Goal: Task Accomplishment & Management: Manage account settings

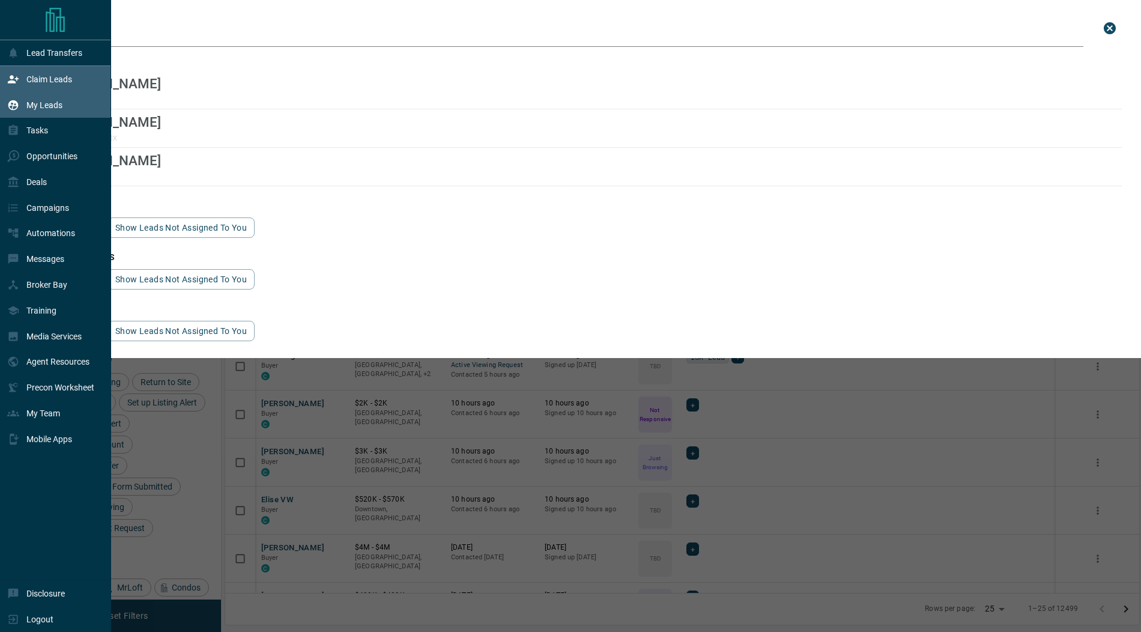
scroll to position [525, 914]
click at [44, 80] on p "Claim Leads" at bounding box center [49, 79] width 46 height 10
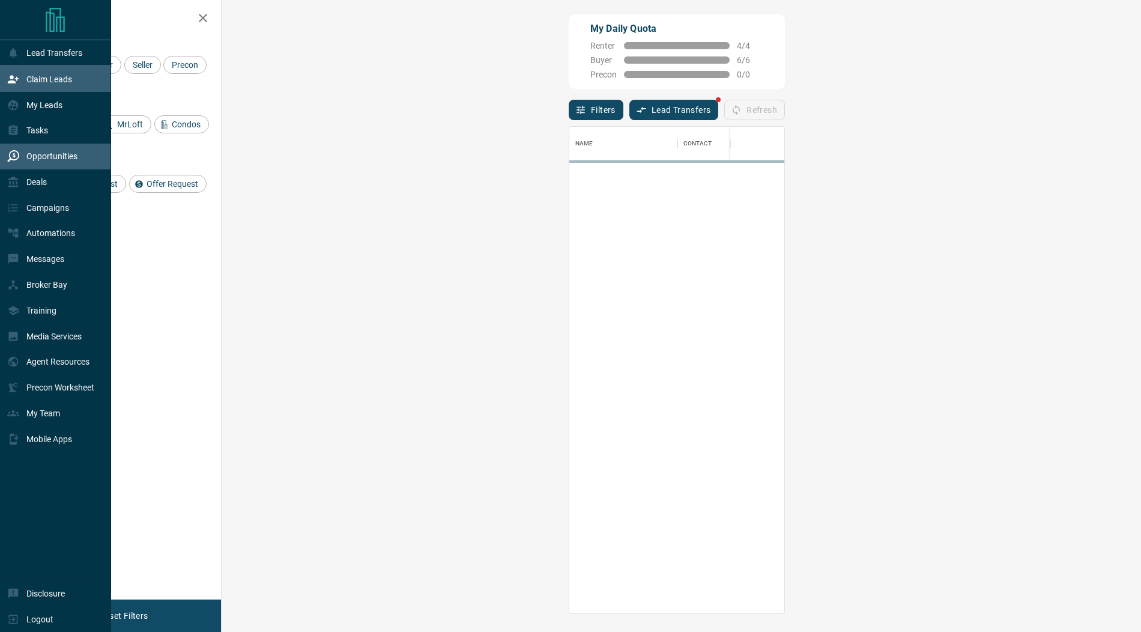
scroll to position [486, 894]
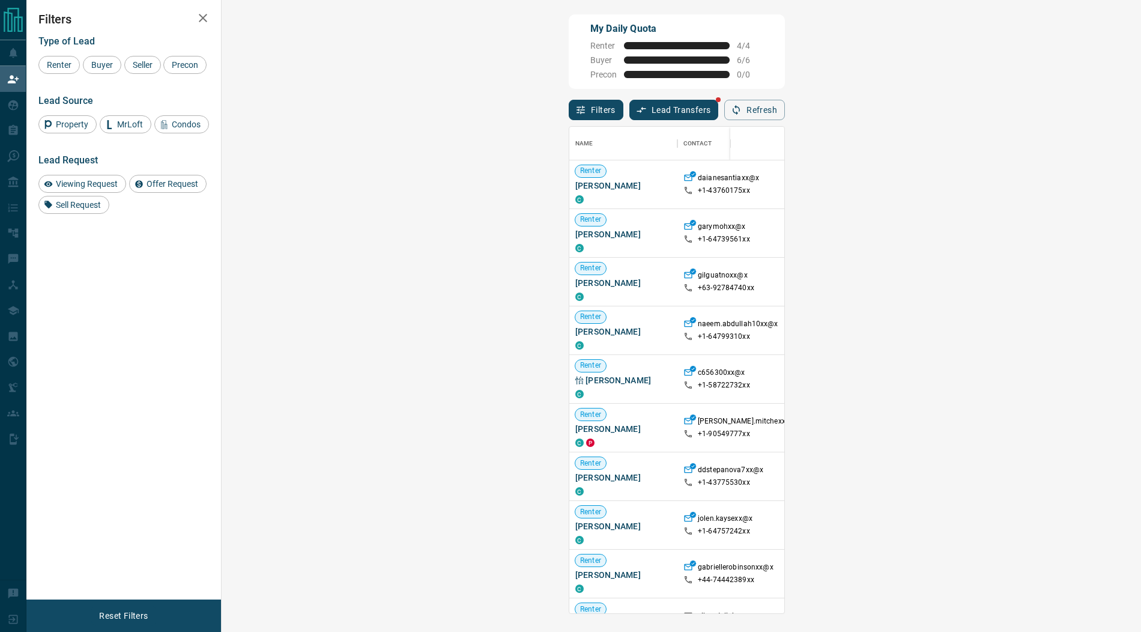
click at [1033, 425] on span "Viewing Request ( 1 )" at bounding box center [1066, 427] width 66 height 8
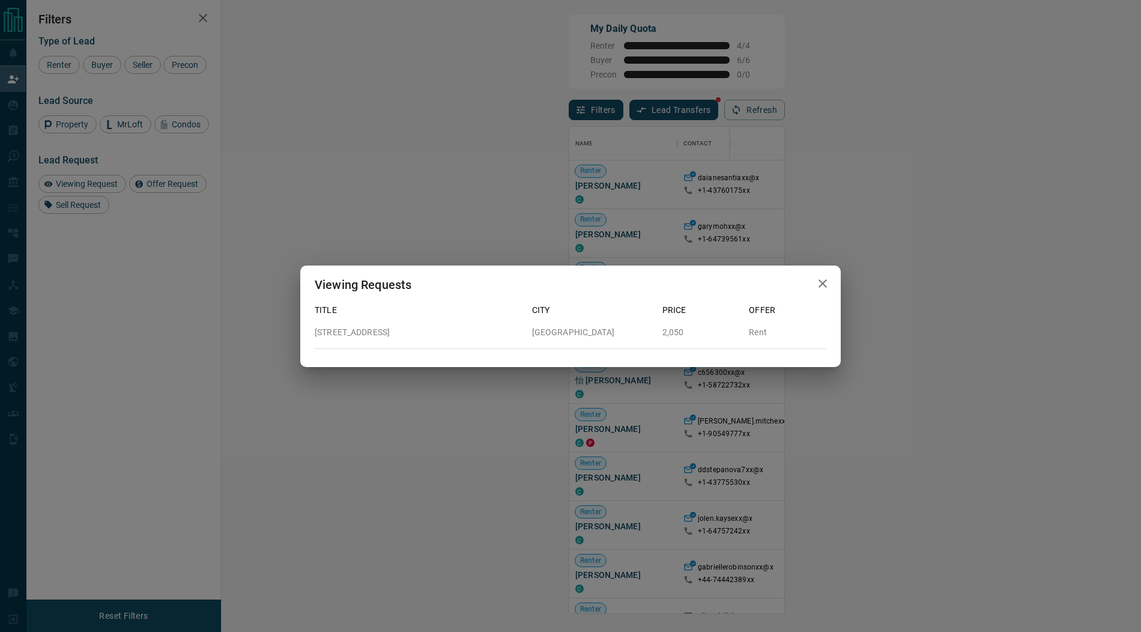
click at [827, 286] on icon "button" at bounding box center [822, 283] width 14 height 14
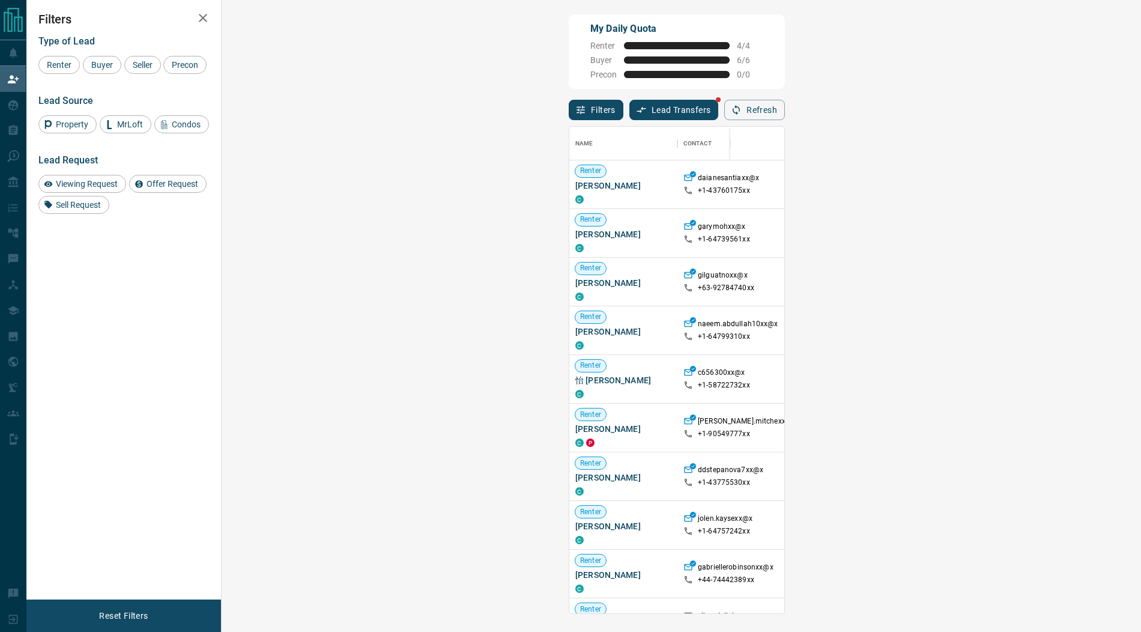
click at [1033, 524] on span "Viewing Request ( 4 )" at bounding box center [1066, 525] width 66 height 8
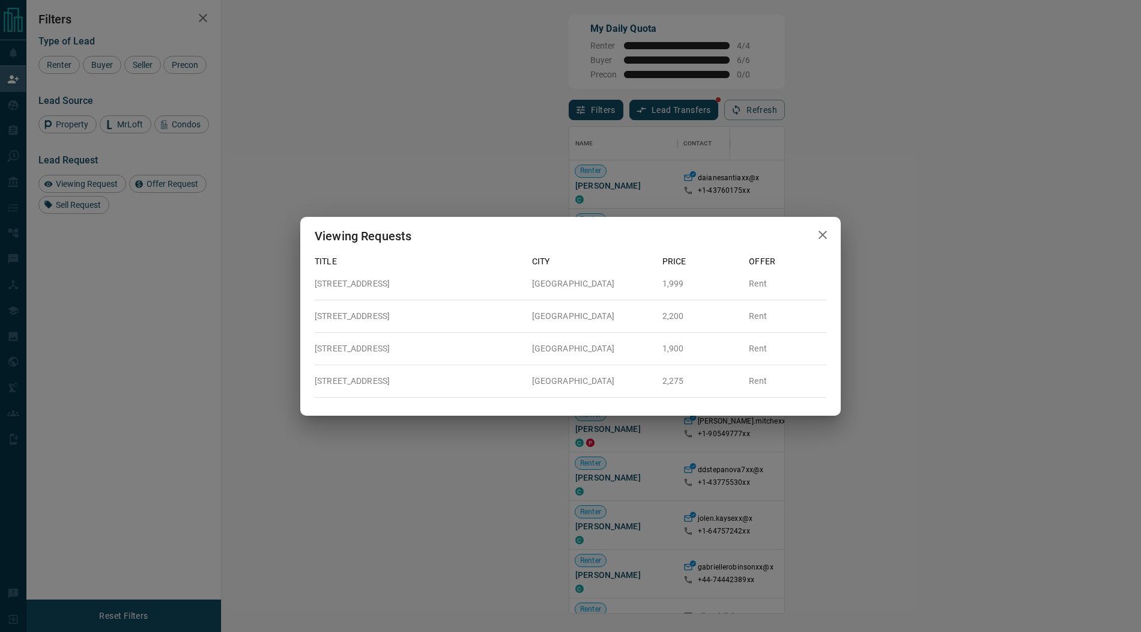
click at [827, 235] on icon "button" at bounding box center [822, 235] width 14 height 14
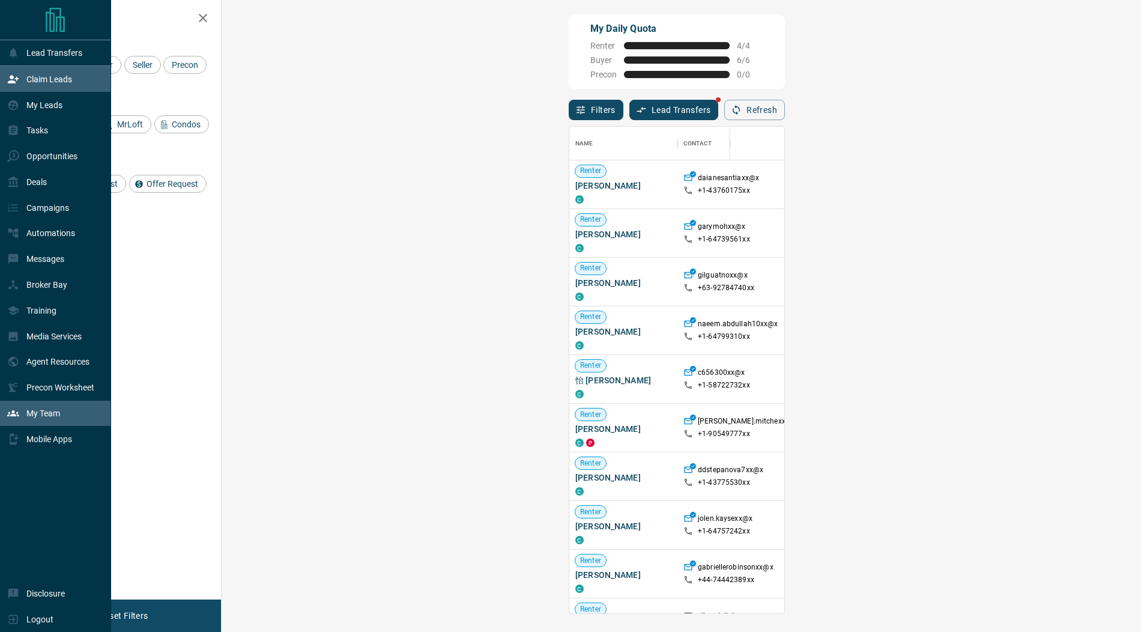
click at [59, 409] on p "My Team" at bounding box center [43, 413] width 34 height 10
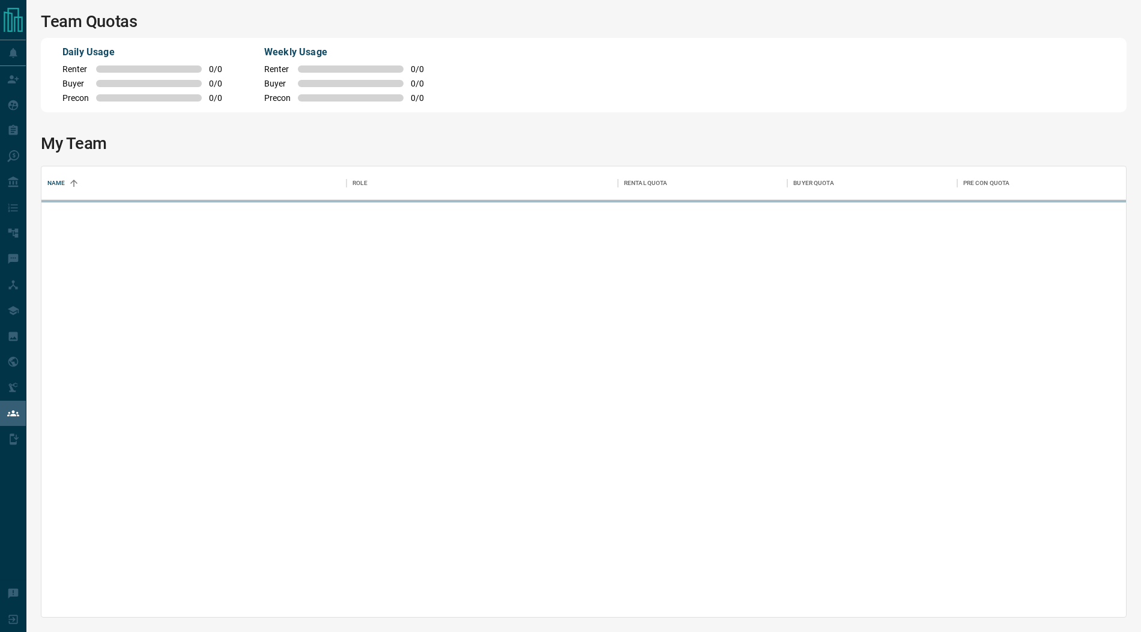
scroll to position [451, 1085]
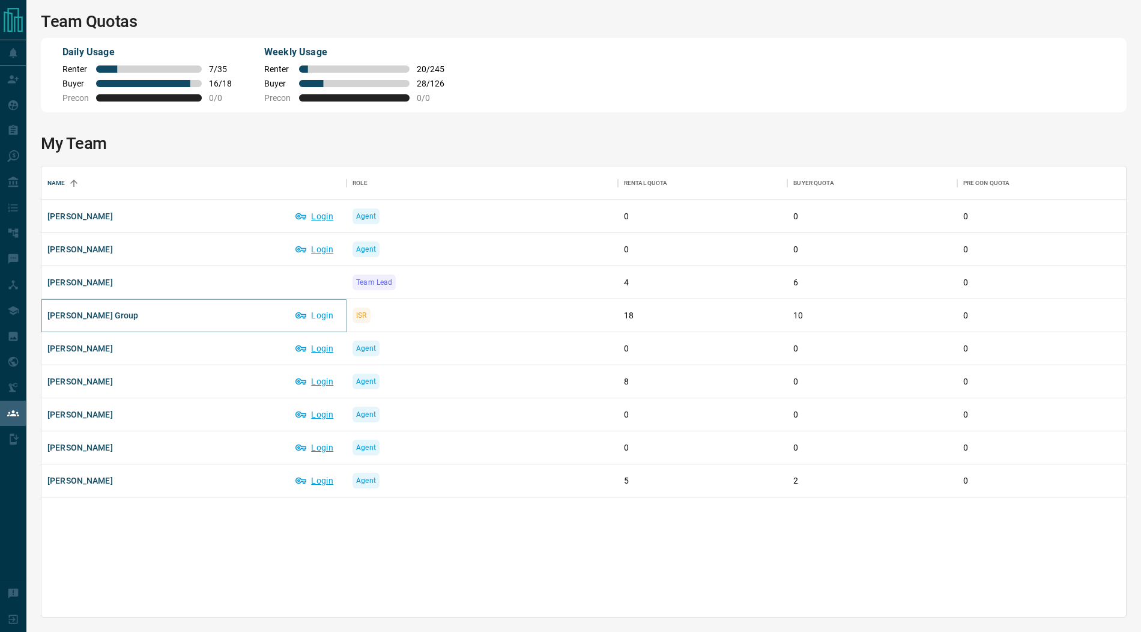
click at [321, 316] on button "Login" at bounding box center [314, 315] width 51 height 19
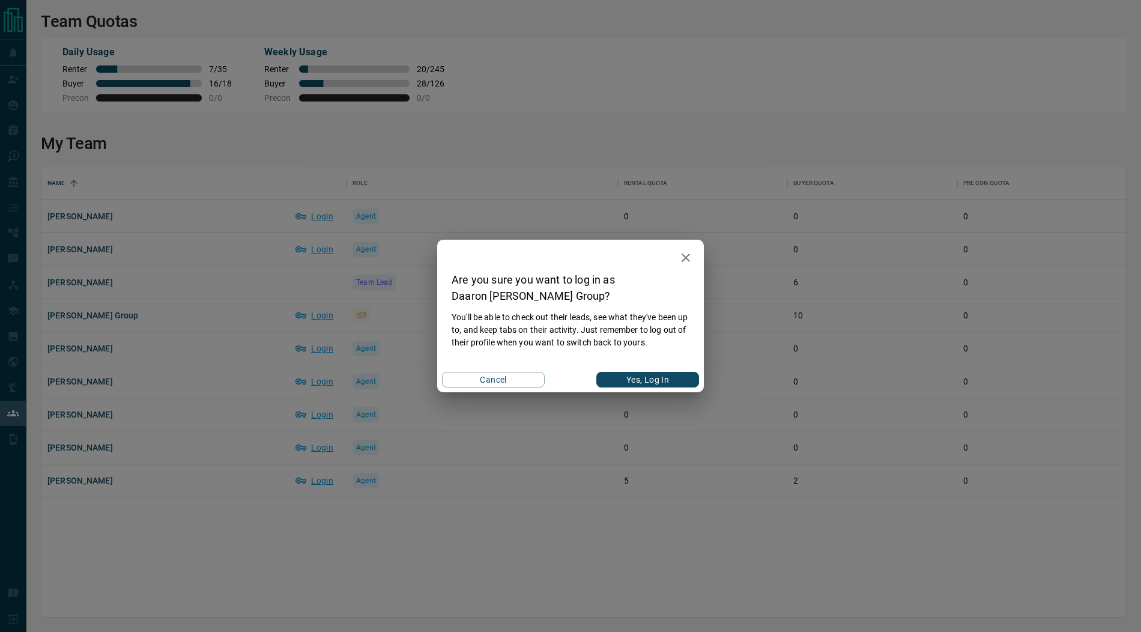
click at [636, 386] on button "Yes, Log In" at bounding box center [647, 380] width 103 height 16
